Goal: Task Accomplishment & Management: Use online tool/utility

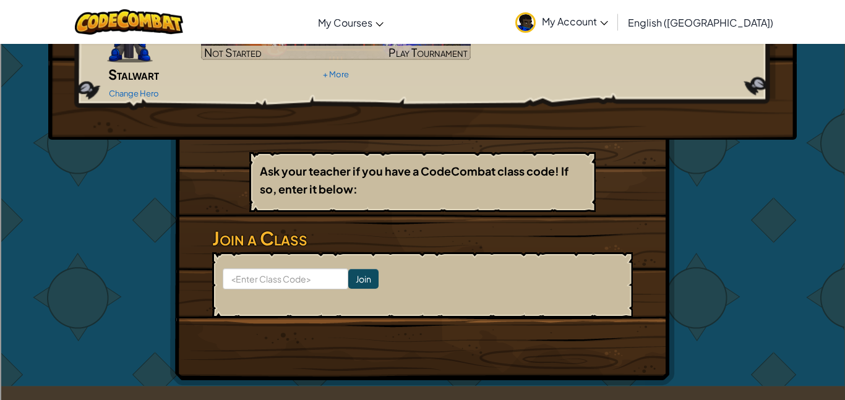
scroll to position [134, 0]
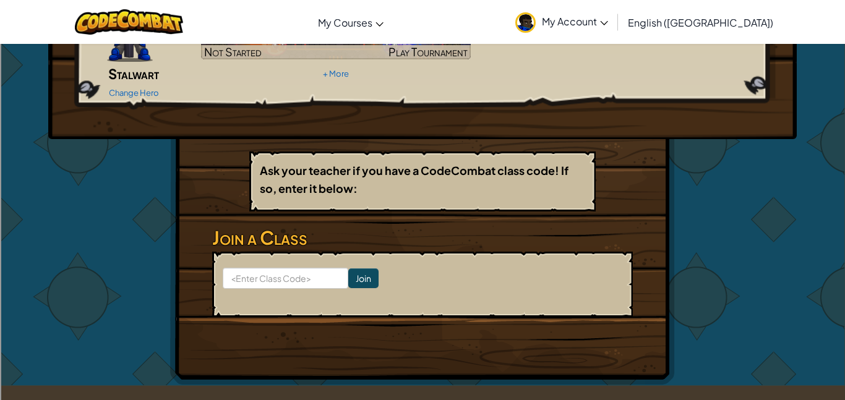
click at [322, 270] on form "Join" at bounding box center [422, 285] width 421 height 66
click at [322, 268] on input at bounding box center [286, 278] width 126 height 21
type input "FindThinkSpell"
click at [362, 269] on input "Join" at bounding box center [363, 279] width 30 height 20
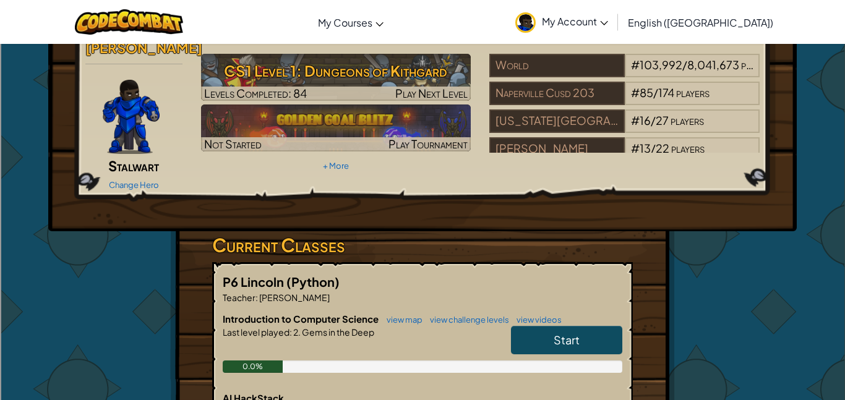
scroll to position [37, 0]
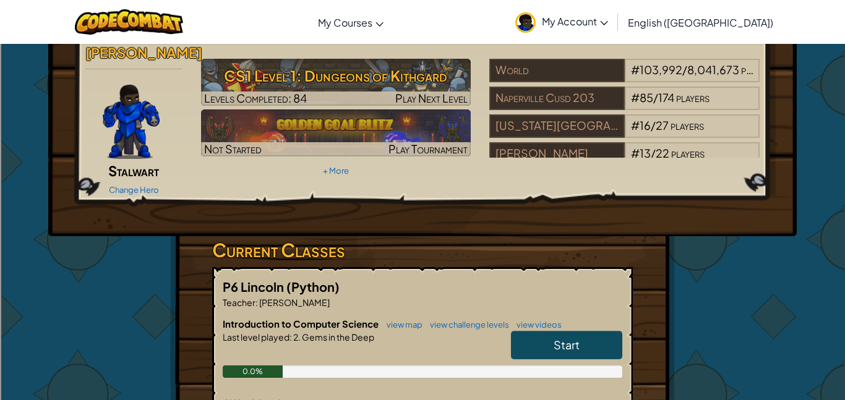
click at [579, 337] on link "Start" at bounding box center [566, 345] width 111 height 28
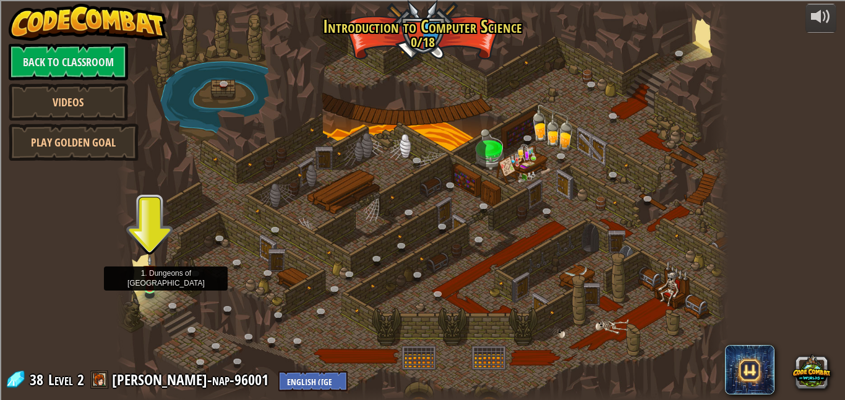
click at [151, 288] on img at bounding box center [150, 272] width 14 height 33
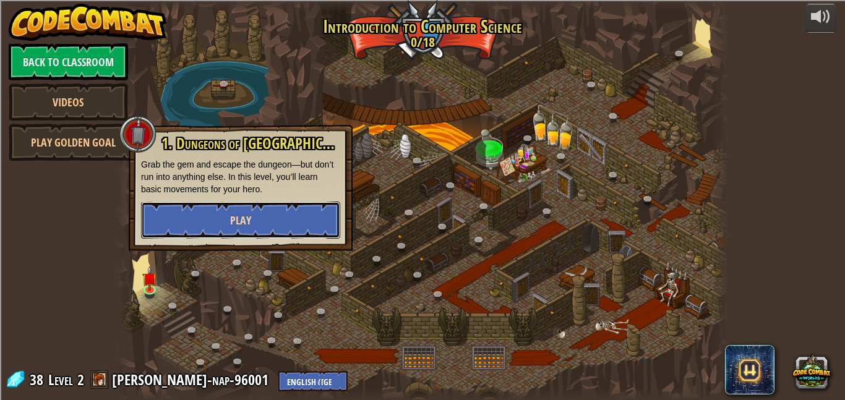
click at [237, 214] on span "Play" at bounding box center [240, 220] width 21 height 15
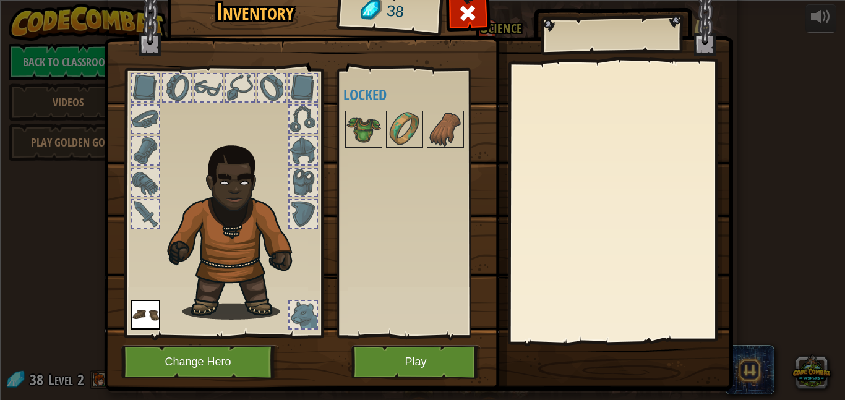
click at [261, 87] on div at bounding box center [271, 87] width 27 height 27
click at [225, 89] on div at bounding box center [240, 88] width 30 height 30
click at [148, 83] on div at bounding box center [145, 87] width 27 height 27
click at [371, 129] on img at bounding box center [364, 129] width 35 height 35
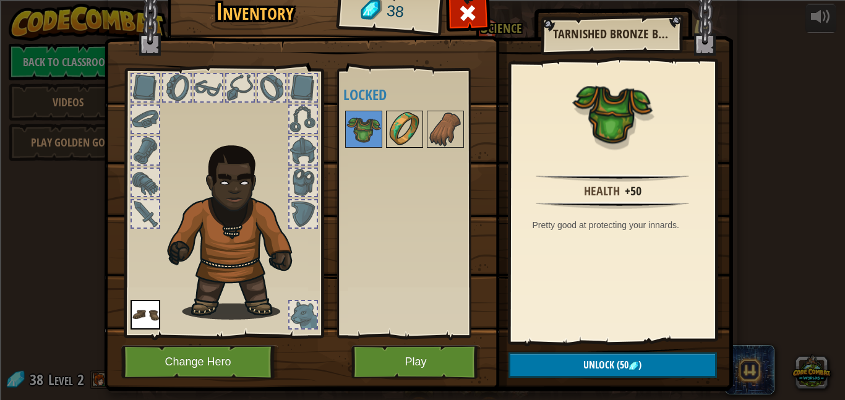
click at [408, 138] on img at bounding box center [404, 129] width 35 height 35
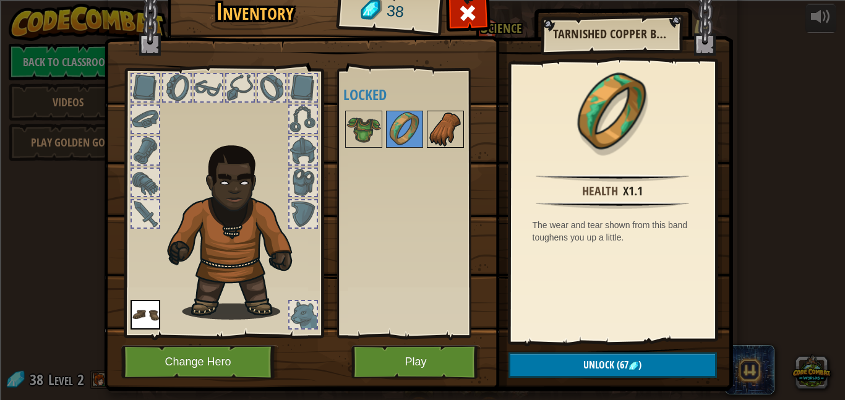
click at [432, 136] on img at bounding box center [445, 129] width 35 height 35
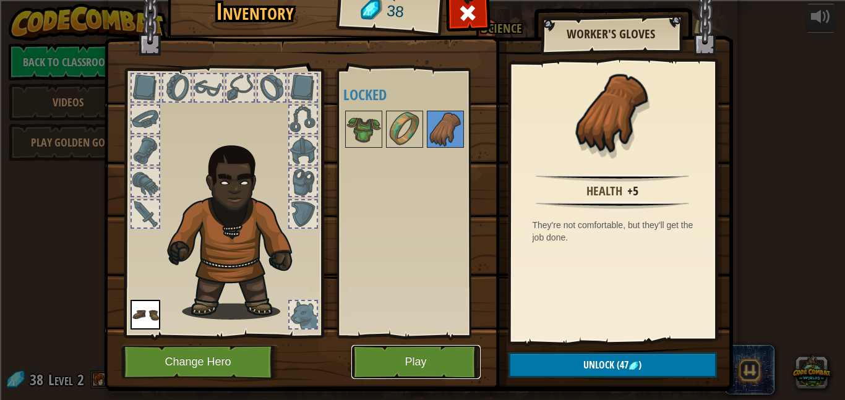
click at [356, 360] on button "Play" at bounding box center [416, 362] width 129 height 34
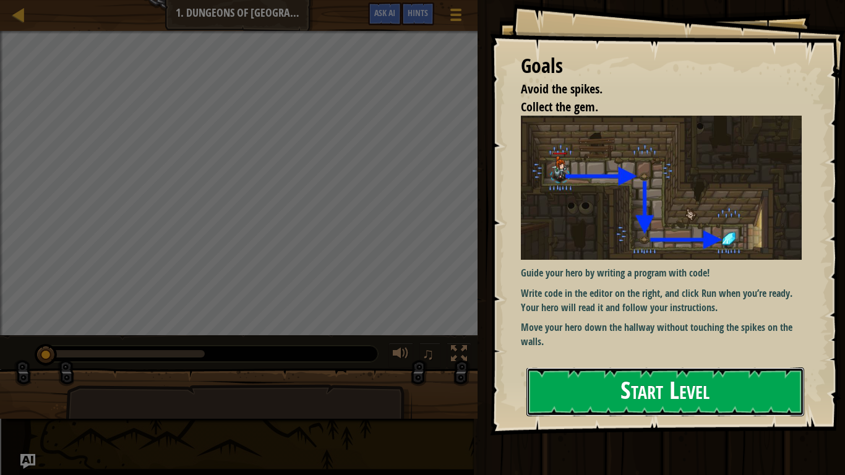
click at [712, 386] on button "Start Level" at bounding box center [666, 392] width 278 height 49
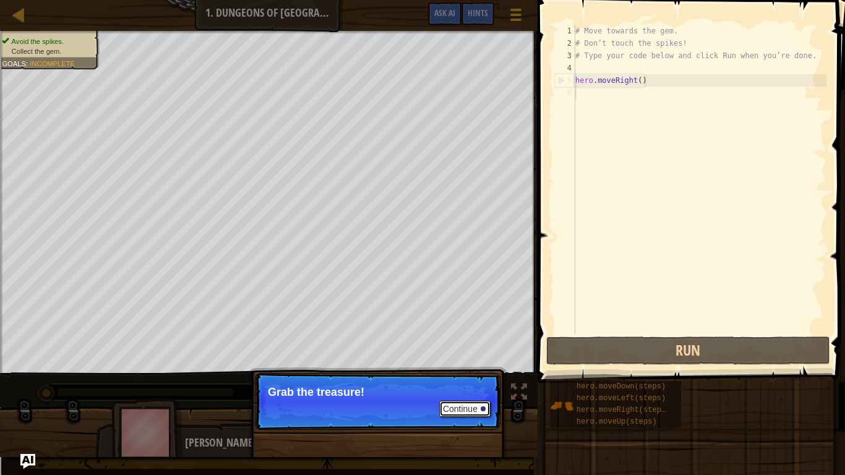
click at [466, 400] on button "Continue" at bounding box center [464, 409] width 51 height 16
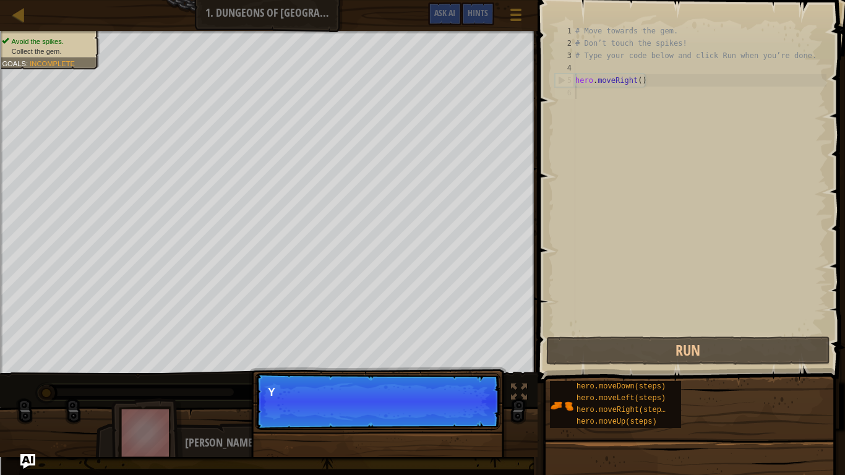
scroll to position [6, 0]
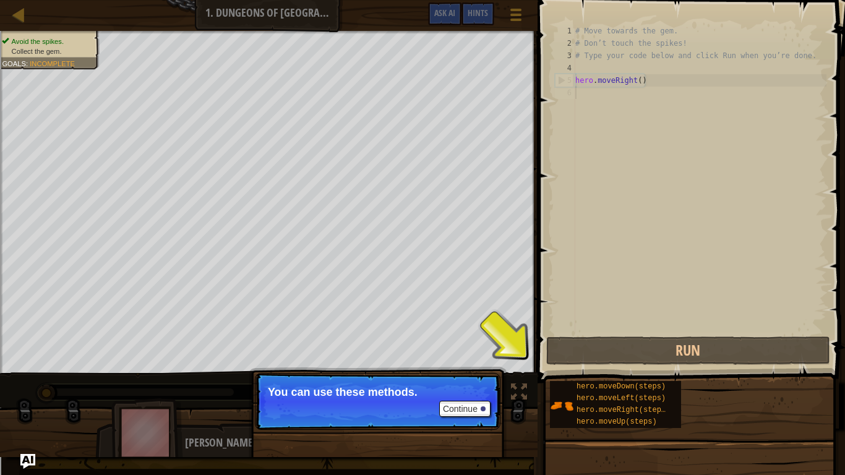
click at [571, 76] on div "5" at bounding box center [566, 80] width 20 height 12
type textarea "hero.moveRight()"
click at [588, 95] on div "# Move towards the gem. # Don’t touch the spikes! # Type your code below and cl…" at bounding box center [700, 192] width 254 height 334
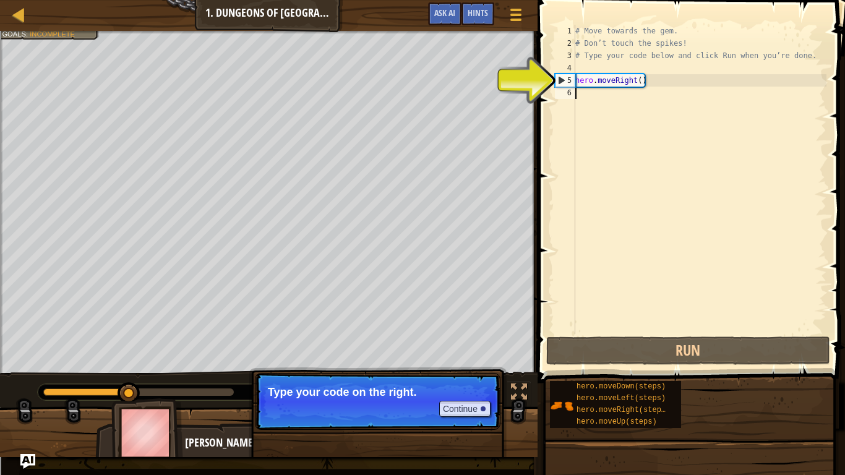
click at [588, 96] on div "# Move towards the gem. # Don’t touch the spikes! # Type your code below and cl…" at bounding box center [700, 192] width 254 height 334
click at [586, 94] on div "# Move towards the gem. # Don’t touch the spikes! # Type your code below and cl…" at bounding box center [700, 192] width 254 height 334
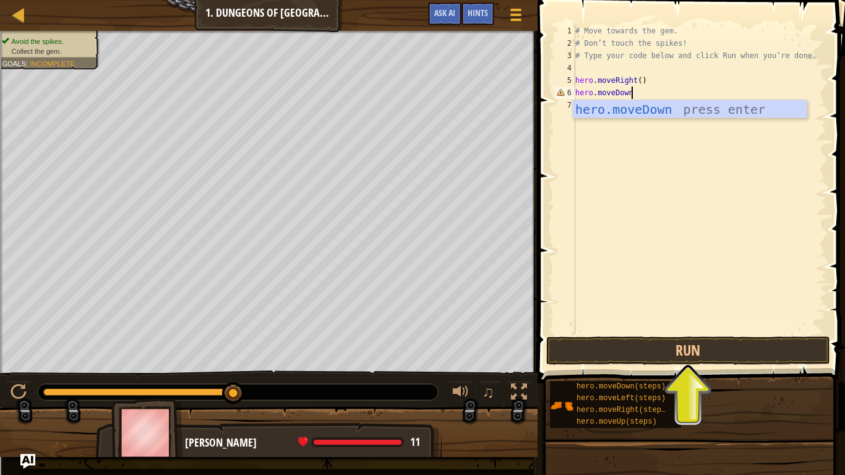
type textarea "hero.moveDown()"
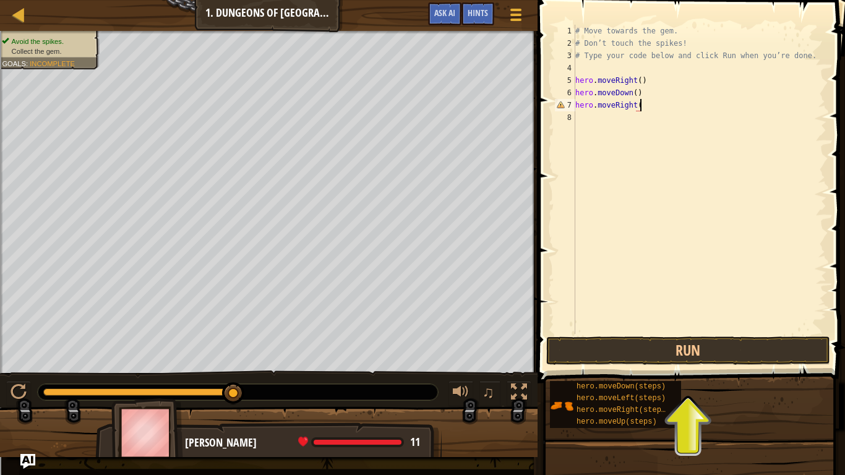
scroll to position [6, 9]
type textarea "hero.moveRight()"
click at [595, 352] on button "Run" at bounding box center [688, 351] width 284 height 28
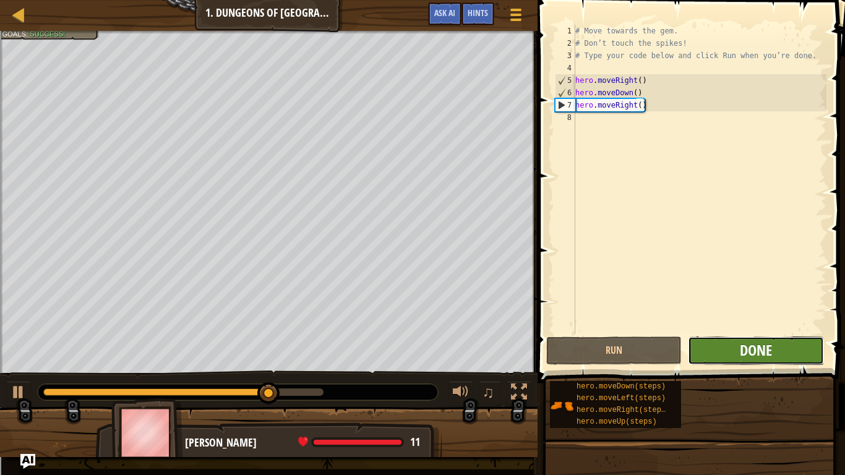
click at [754, 348] on span "Done" at bounding box center [756, 350] width 32 height 20
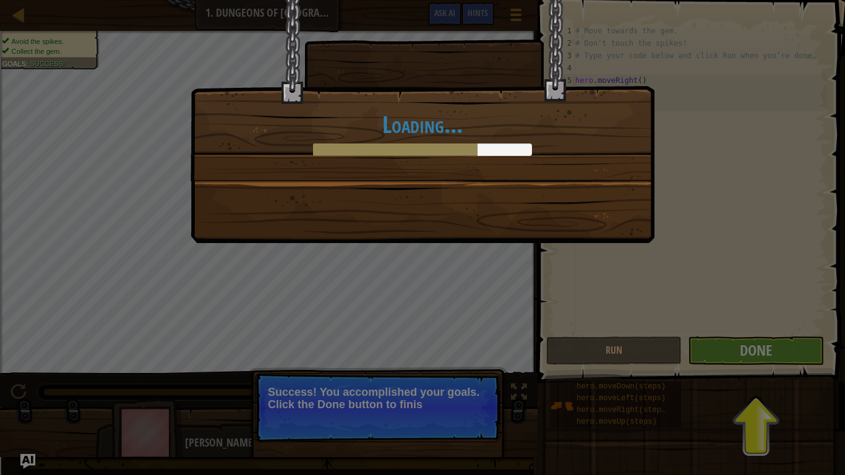
click at [452, 363] on div "Loading..." at bounding box center [422, 237] width 845 height 475
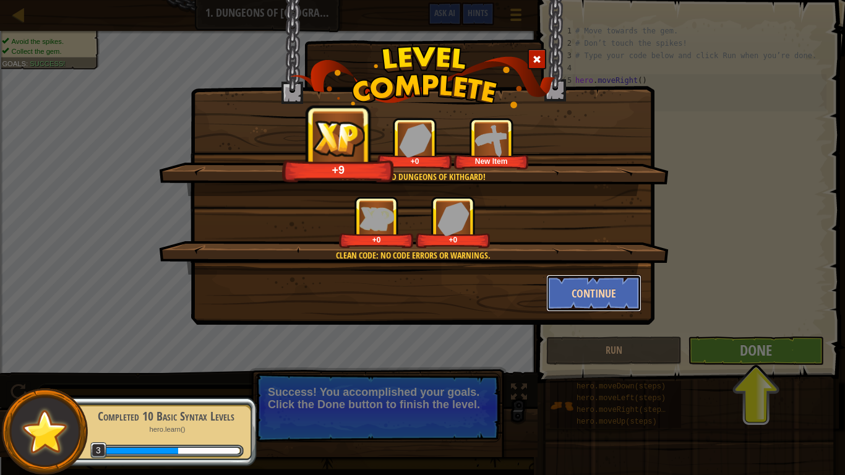
click at [610, 288] on button "Continue" at bounding box center [594, 293] width 96 height 37
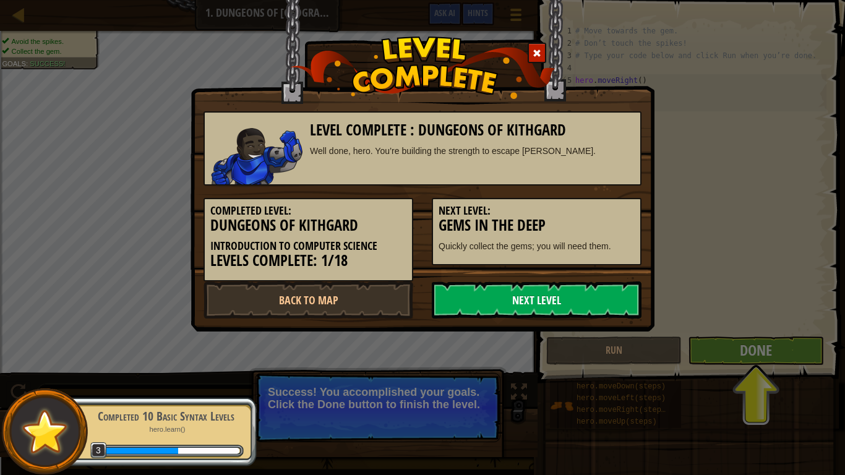
click at [574, 298] on link "Next Level" at bounding box center [537, 300] width 210 height 37
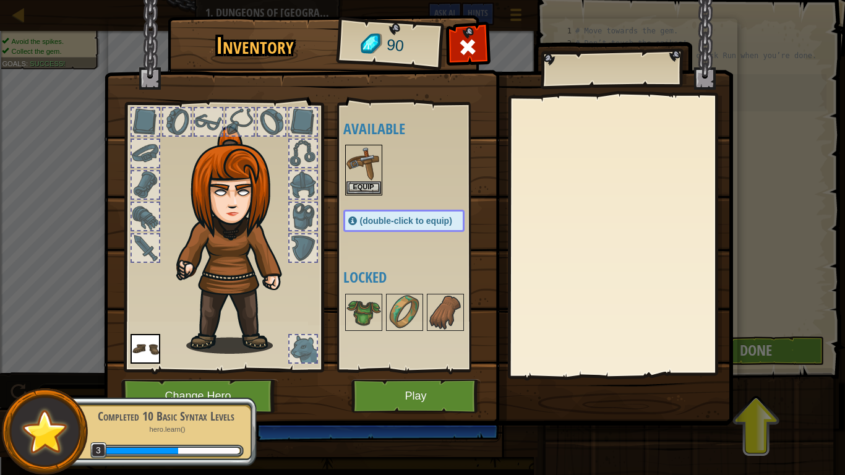
click at [255, 391] on div "Completed 10 Basic Syntax Levels hero.learn() 3" at bounding box center [159, 432] width 195 height 87
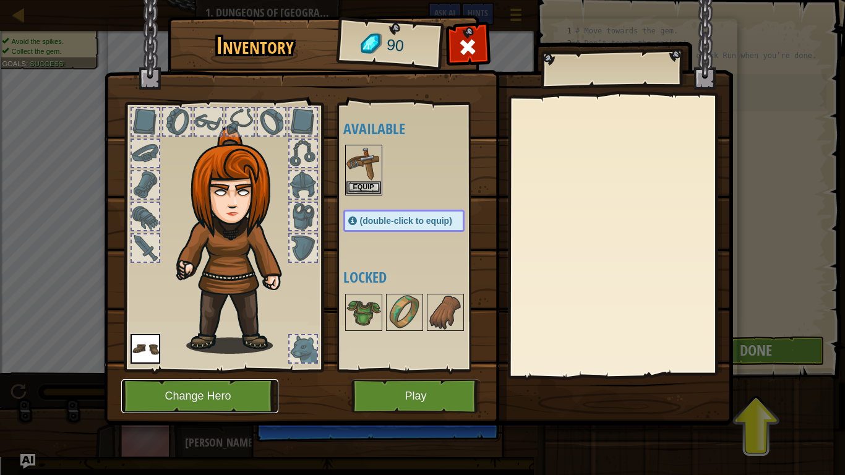
click at [255, 391] on button "Change Hero" at bounding box center [199, 396] width 157 height 34
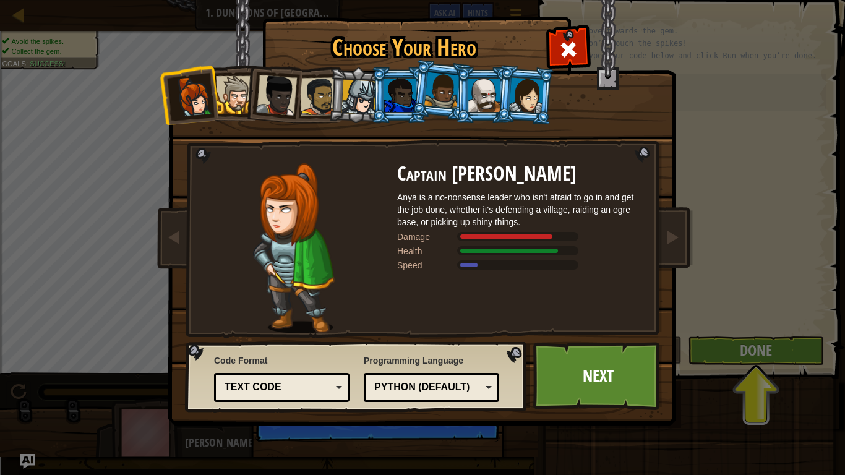
click at [404, 98] on div at bounding box center [400, 95] width 32 height 33
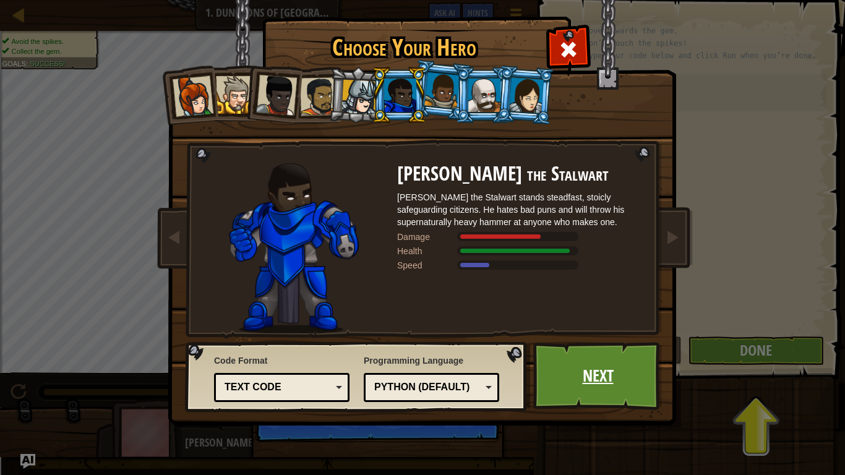
click at [582, 376] on link "Next" at bounding box center [597, 376] width 129 height 68
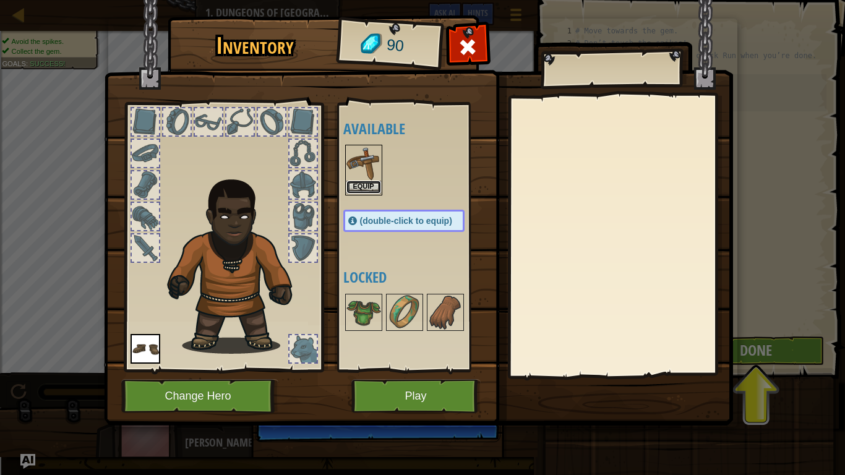
click at [365, 181] on button "Equip" at bounding box center [364, 187] width 35 height 13
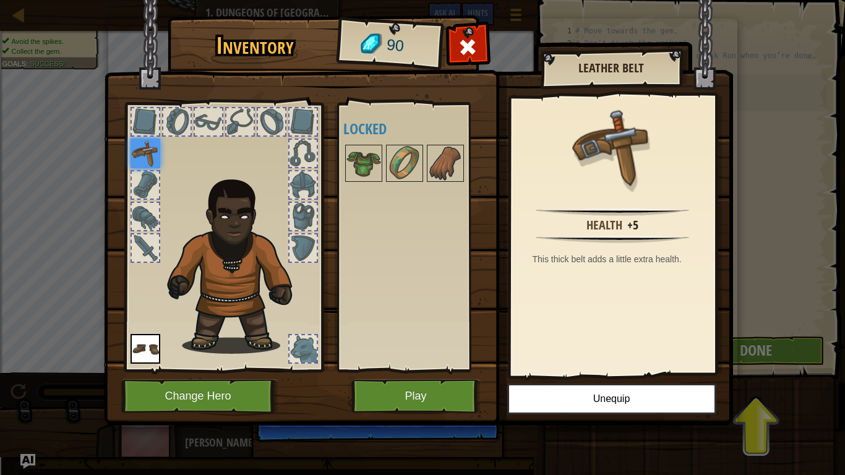
click at [140, 166] on img at bounding box center [146, 154] width 30 height 30
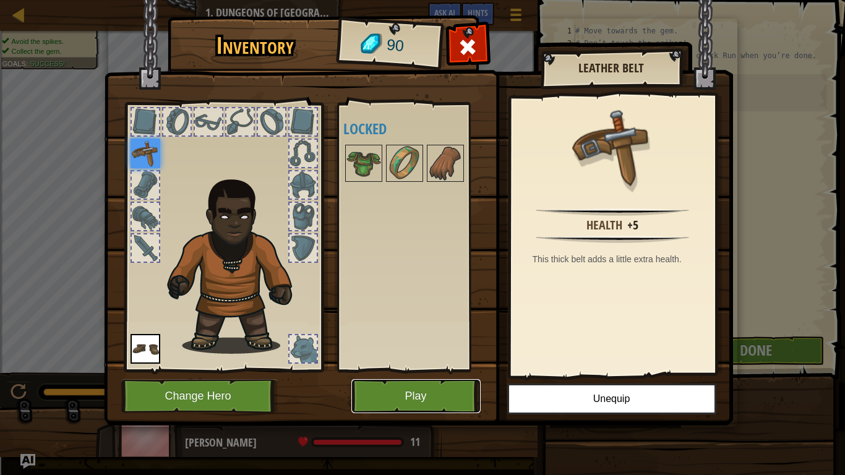
click at [419, 400] on button "Play" at bounding box center [416, 396] width 129 height 34
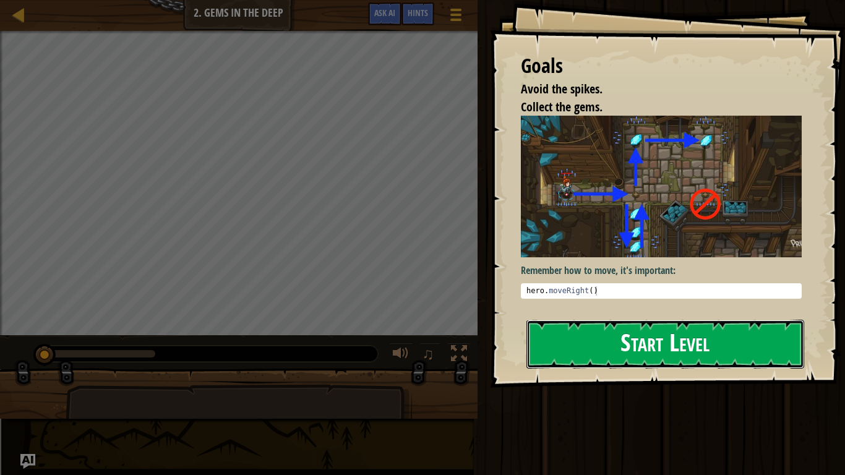
click at [647, 346] on button "Start Level" at bounding box center [666, 344] width 278 height 49
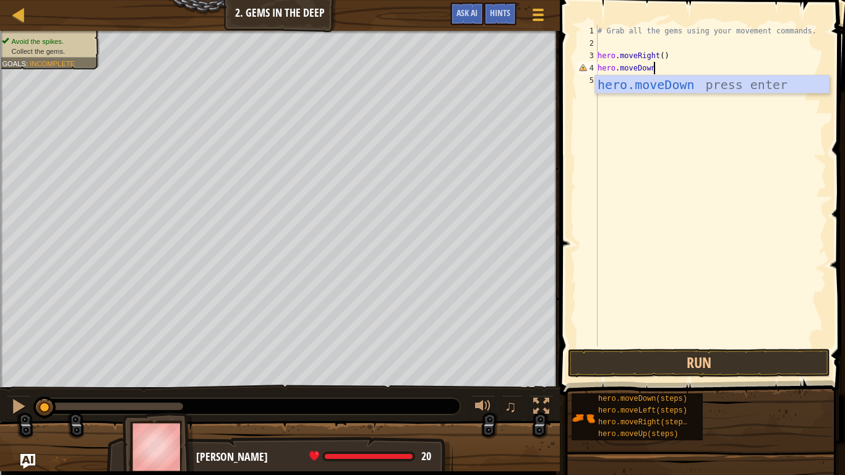
scroll to position [6, 7]
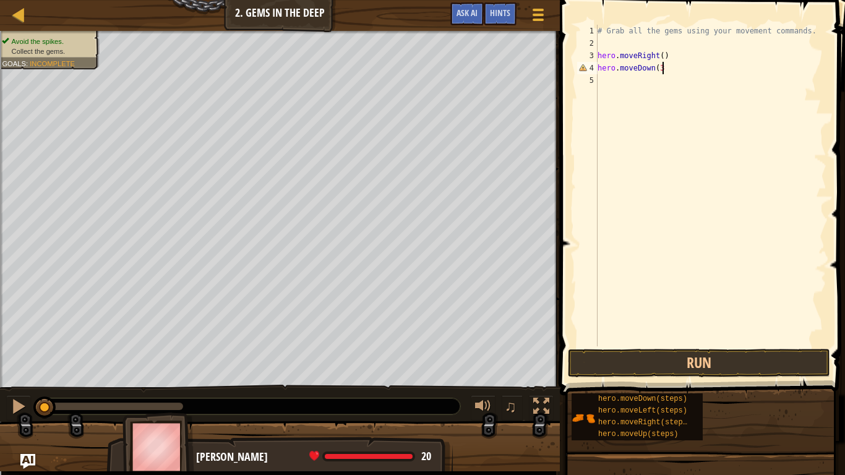
type textarea "hero.moveDown(3)"
type textarea "hero.moveUp(3)"
click at [655, 77] on div "# Grab all the gems using your movement commands. hero . moveRight ( ) hero . m…" at bounding box center [710, 198] width 231 height 347
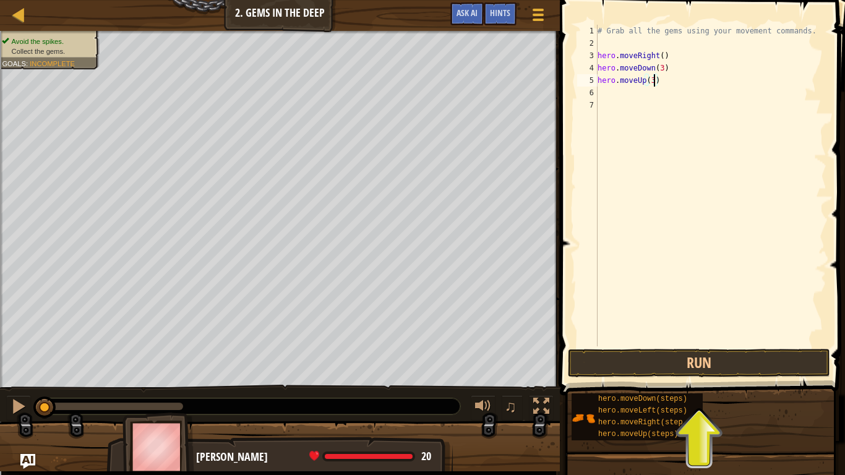
type textarea "hero.moveUp(6)"
click at [618, 84] on div "# Grab all the gems using your movement commands. hero . moveRight ( ) hero . m…" at bounding box center [710, 198] width 231 height 347
click at [631, 103] on div "# Grab all the gems using your movement commands. hero . moveRight ( ) hero . m…" at bounding box center [710, 198] width 231 height 347
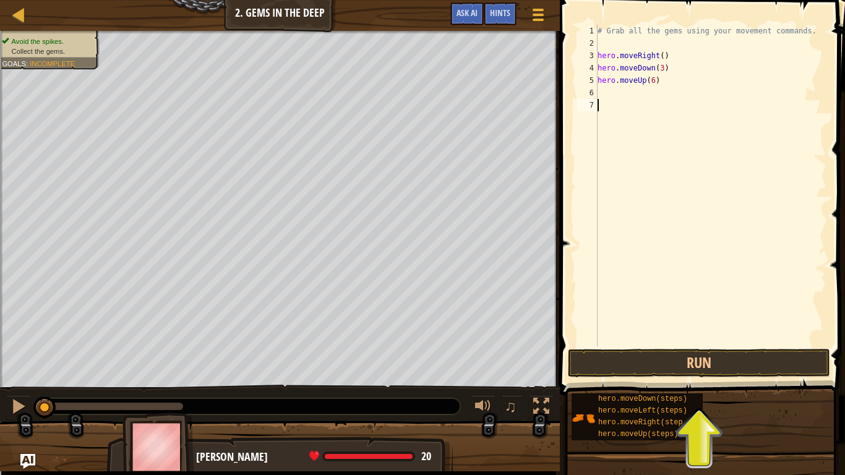
click at [621, 90] on div "# Grab all the gems using your movement commands. hero . moveRight ( ) hero . m…" at bounding box center [710, 198] width 231 height 347
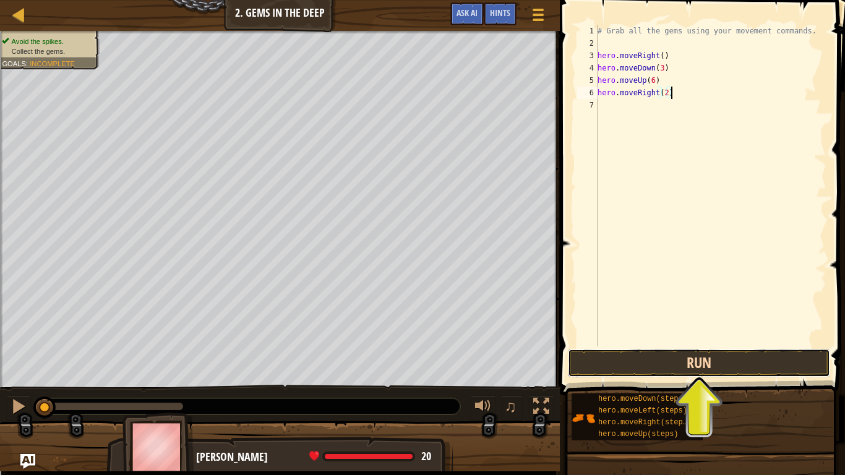
click at [694, 357] on button "Run" at bounding box center [699, 363] width 262 height 28
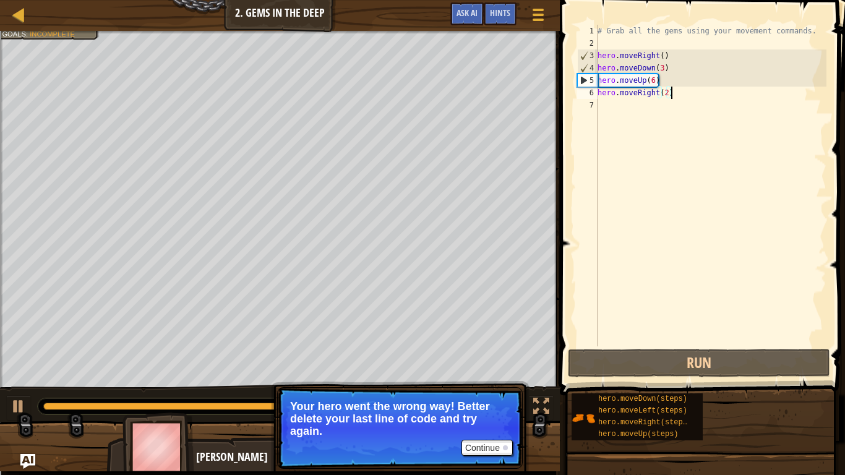
click at [652, 78] on div "# Grab all the gems using your movement commands. hero . moveRight ( ) hero . m…" at bounding box center [710, 198] width 231 height 347
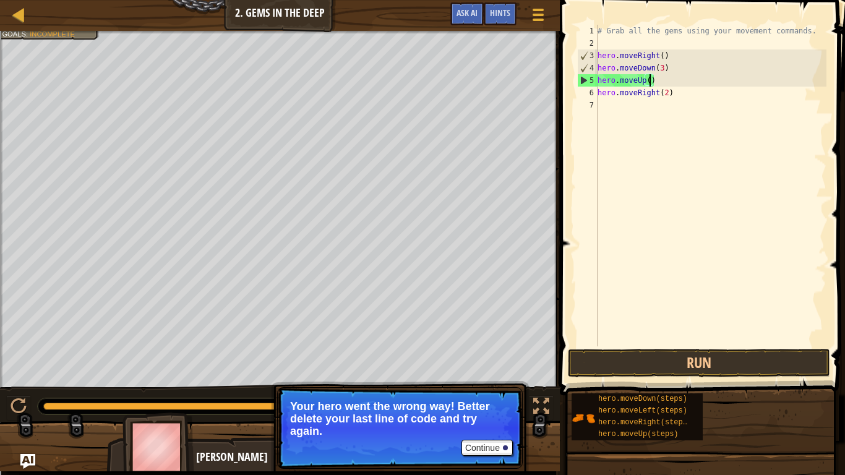
scroll to position [6, 7]
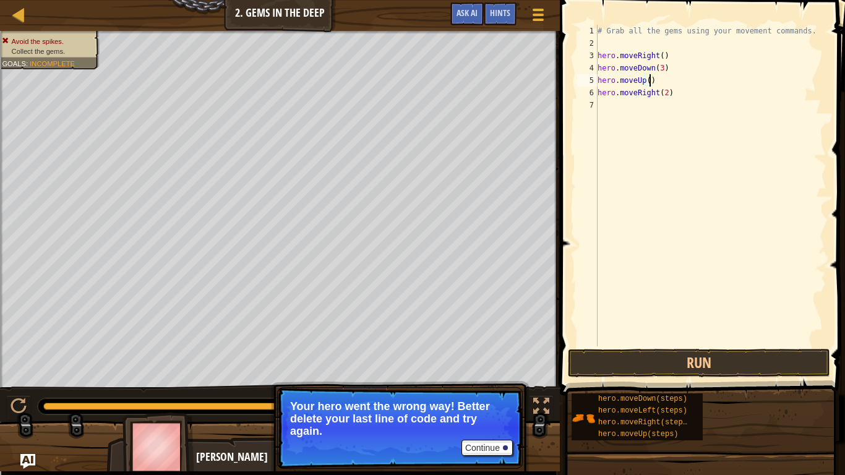
click at [662, 67] on div "# Grab all the gems using your movement commands. hero . moveRight ( ) hero . m…" at bounding box center [710, 198] width 231 height 347
type textarea "hero.moveDown()"
click at [670, 99] on div "# Grab all the gems using your movement commands. hero . moveRight ( ) hero . m…" at bounding box center [710, 198] width 231 height 347
click at [669, 95] on div "# Grab all the gems using your movement commands. hero . moveRight ( ) hero . m…" at bounding box center [710, 198] width 231 height 347
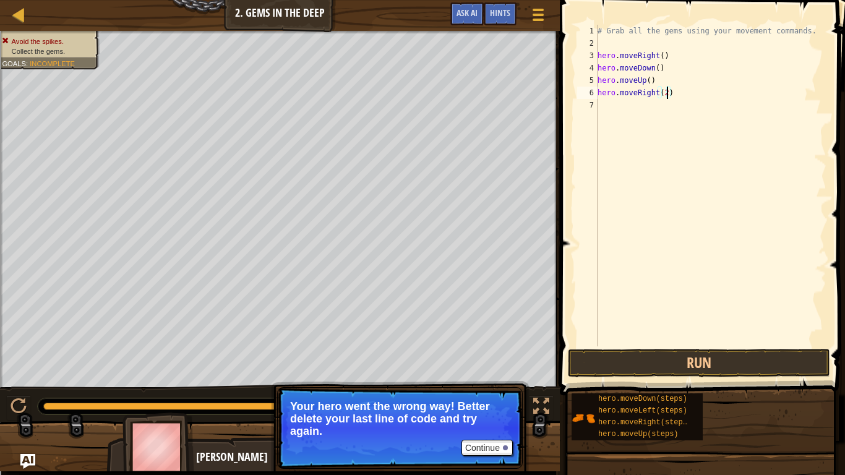
type textarea "hero.moveRight()"
click at [692, 355] on button "Run" at bounding box center [699, 363] width 262 height 28
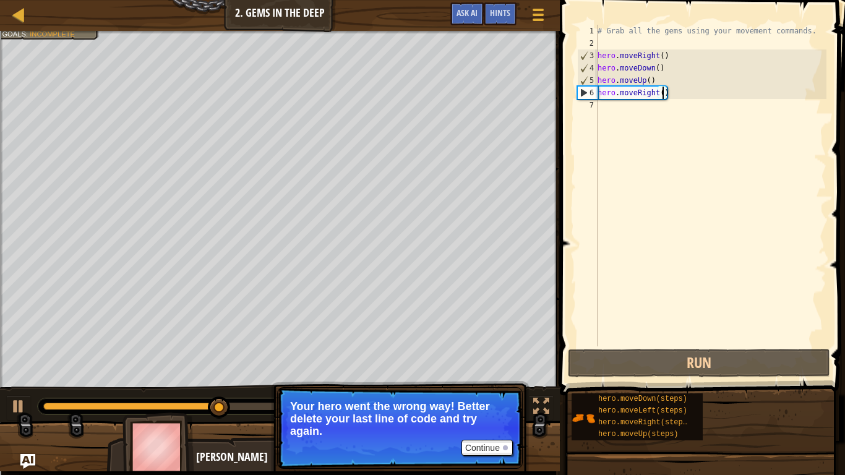
click at [618, 105] on div "# Grab all the gems using your movement commands. hero . moveRight ( ) hero . m…" at bounding box center [710, 198] width 231 height 347
click at [650, 80] on div "# Grab all the gems using your movement commands. hero . moveRight ( ) hero . m…" at bounding box center [710, 198] width 231 height 347
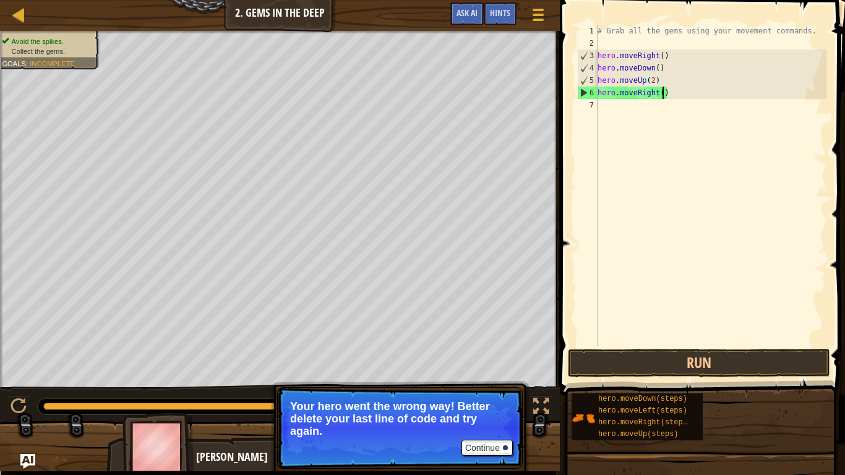
click at [663, 94] on div "# Grab all the gems using your movement commands. hero . moveRight ( ) hero . m…" at bounding box center [710, 198] width 231 height 347
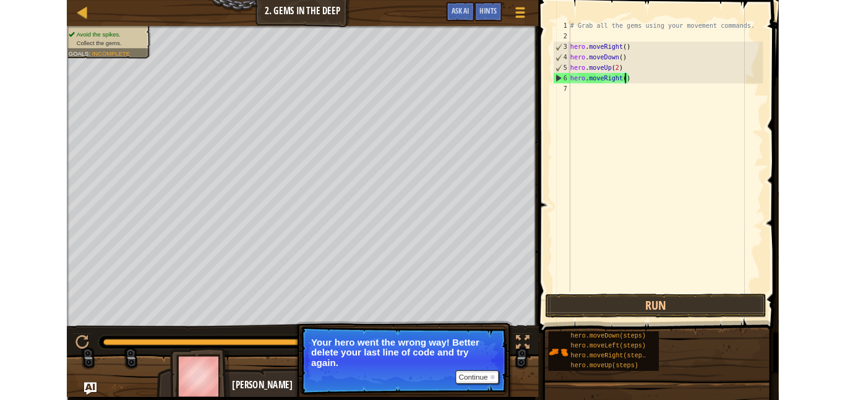
scroll to position [6, 10]
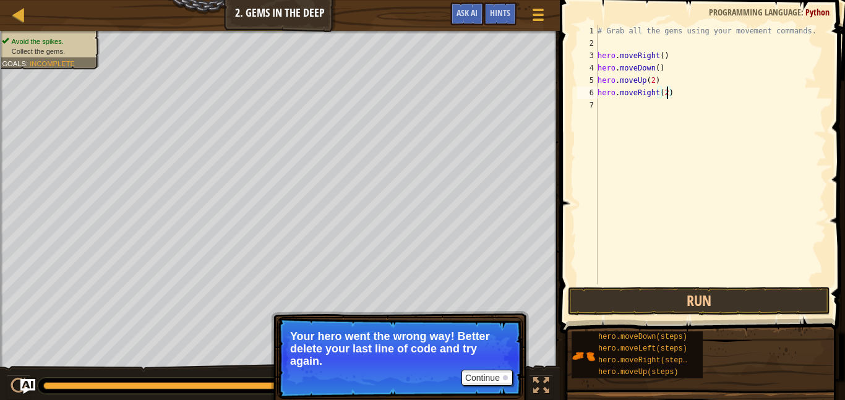
type textarea "hero.moveRight(2)"
click at [674, 115] on div "# Grab all the gems using your movement commands. hero . moveRight ( ) hero . m…" at bounding box center [710, 167] width 231 height 285
click at [641, 290] on button "Run" at bounding box center [699, 301] width 262 height 28
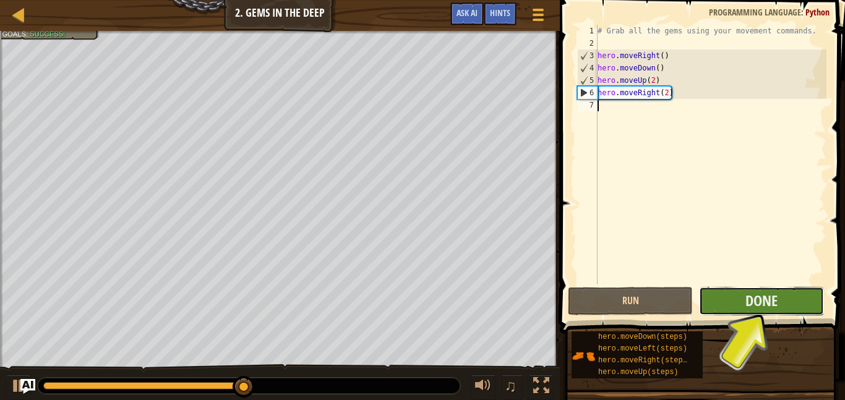
click at [793, 304] on button "Done" at bounding box center [761, 301] width 125 height 28
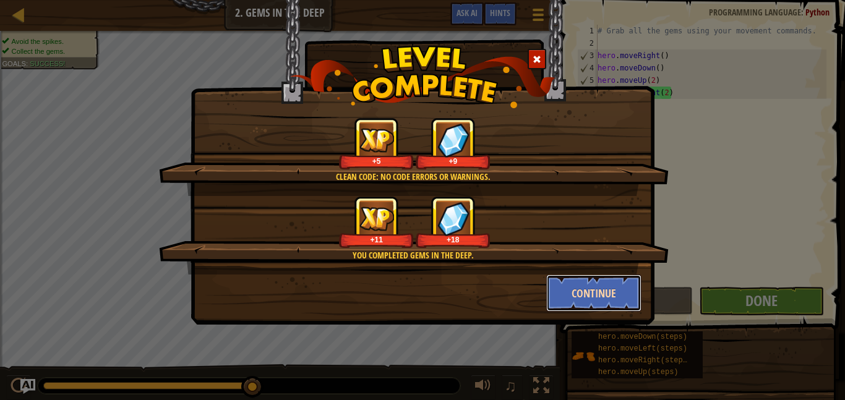
click at [641, 303] on button "Continue" at bounding box center [594, 293] width 96 height 37
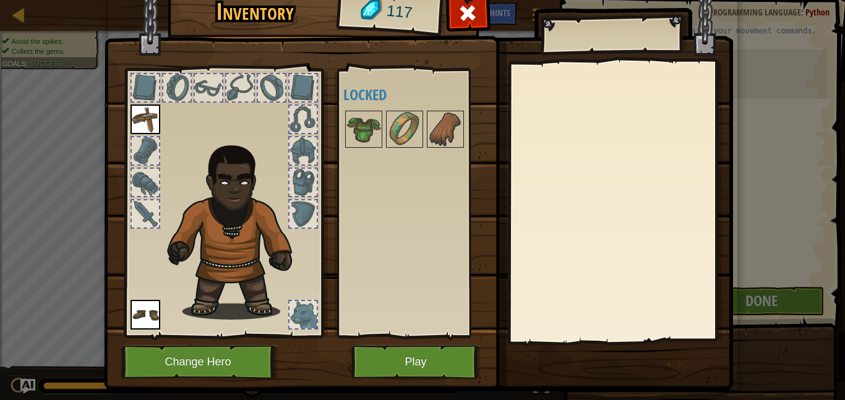
click at [158, 84] on div at bounding box center [145, 87] width 27 height 27
click at [458, 13] on div at bounding box center [468, 16] width 39 height 39
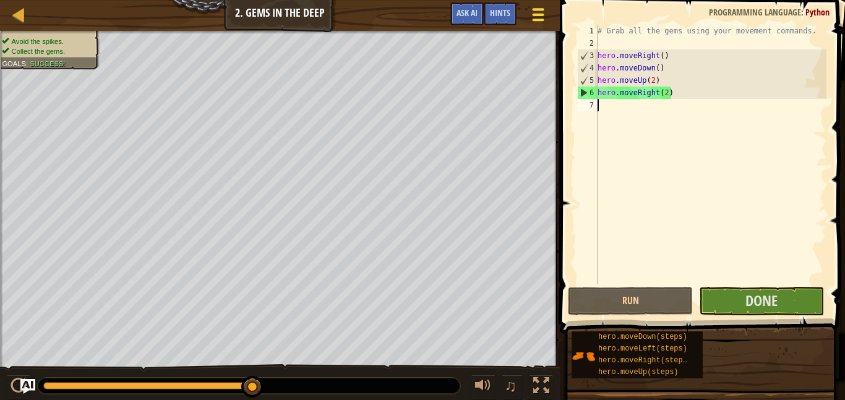
click at [542, 23] on div at bounding box center [538, 15] width 17 height 18
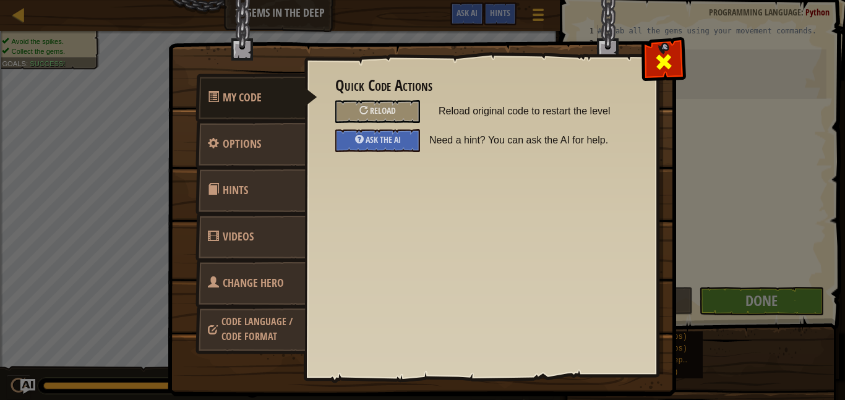
click at [647, 71] on div at bounding box center [663, 59] width 39 height 39
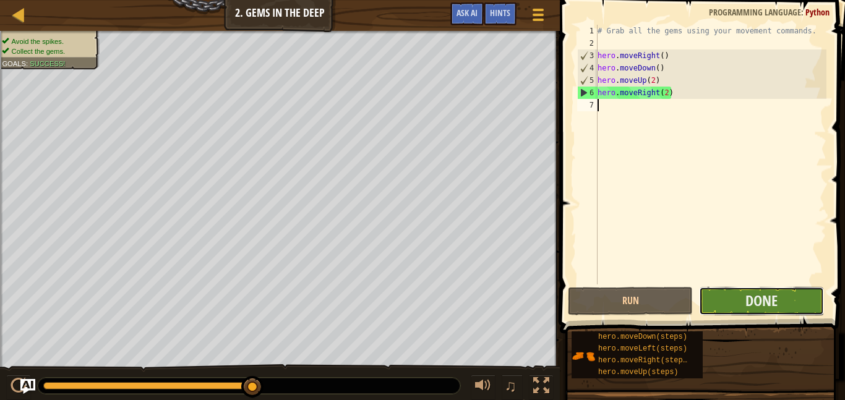
click at [719, 301] on button "Done" at bounding box center [761, 301] width 125 height 28
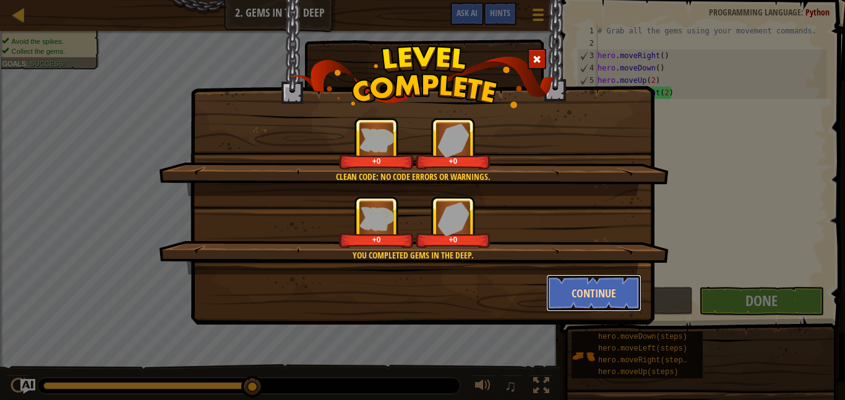
click at [584, 295] on button "Continue" at bounding box center [594, 293] width 96 height 37
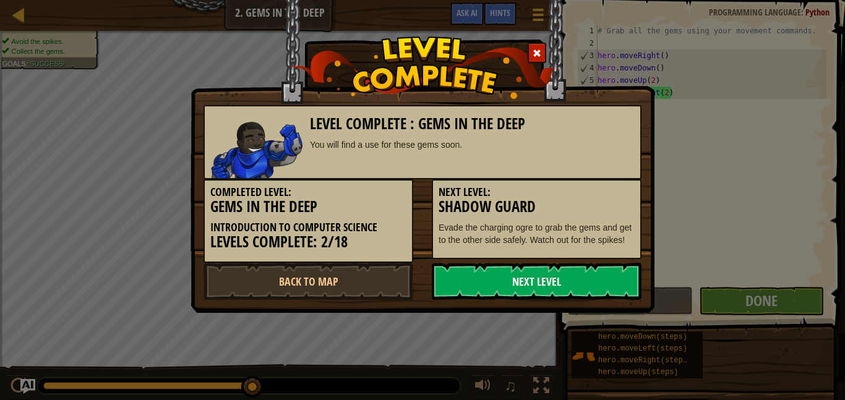
click at [583, 295] on link "Next Level" at bounding box center [537, 281] width 210 height 37
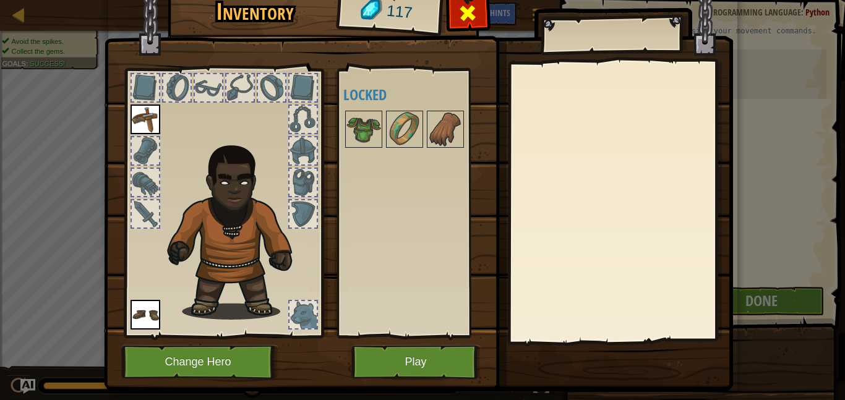
click at [477, 13] on span at bounding box center [468, 13] width 20 height 20
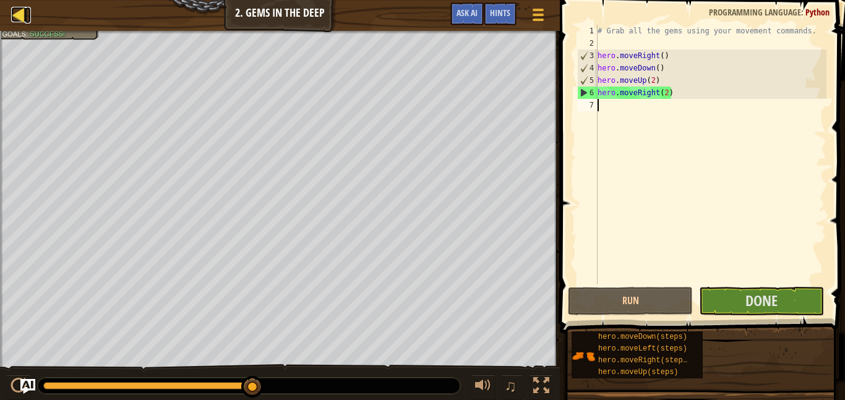
click at [14, 17] on div at bounding box center [18, 14] width 15 height 15
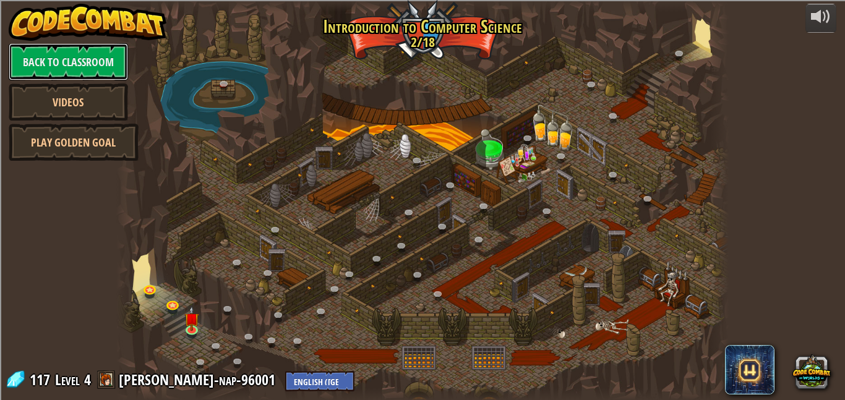
click at [87, 60] on link "Back to Classroom" at bounding box center [68, 61] width 119 height 37
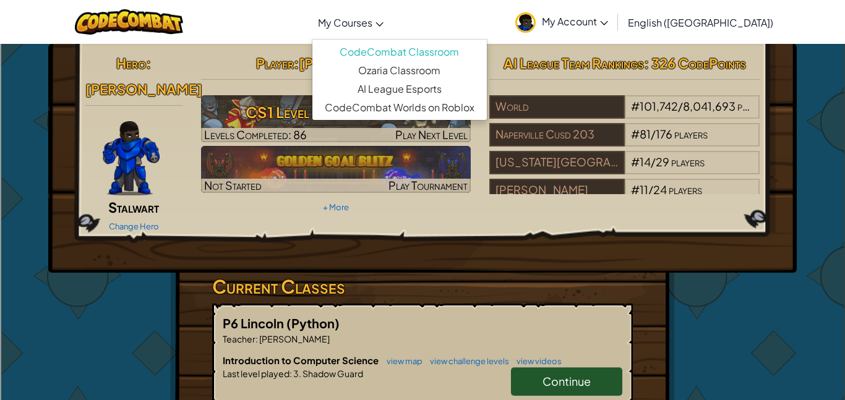
click at [373, 26] on span "My Courses" at bounding box center [345, 22] width 54 height 13
click at [410, 53] on link "CodeCombat Classroom" at bounding box center [400, 52] width 175 height 19
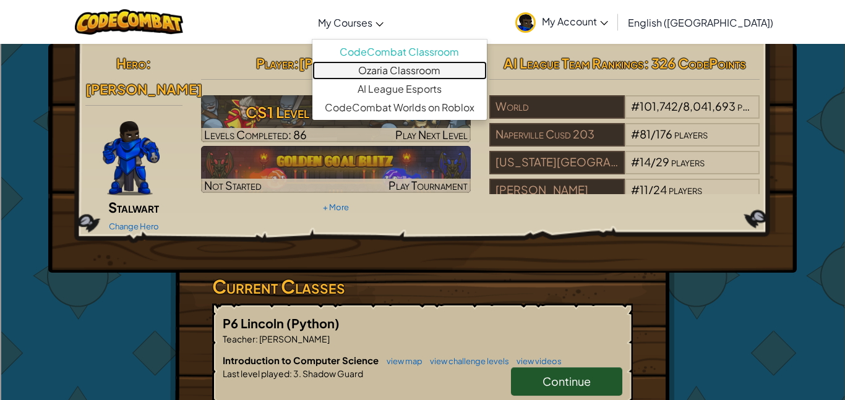
click at [426, 65] on link "Ozaria Classroom" at bounding box center [400, 70] width 175 height 19
